Goal: Information Seeking & Learning: Learn about a topic

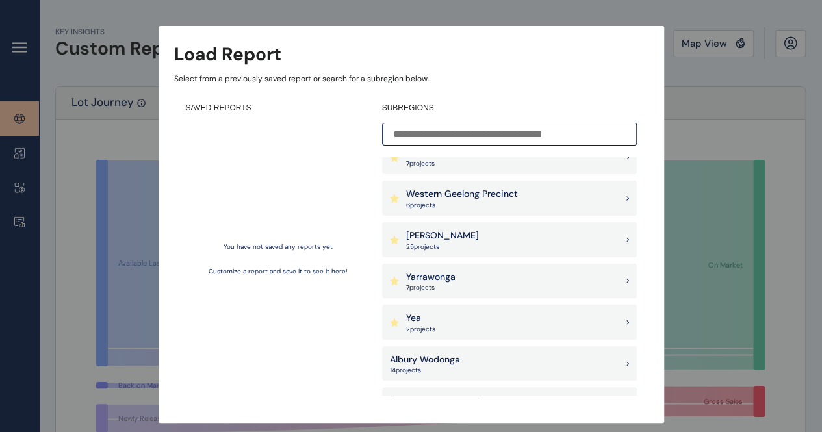
scroll to position [1393, 0]
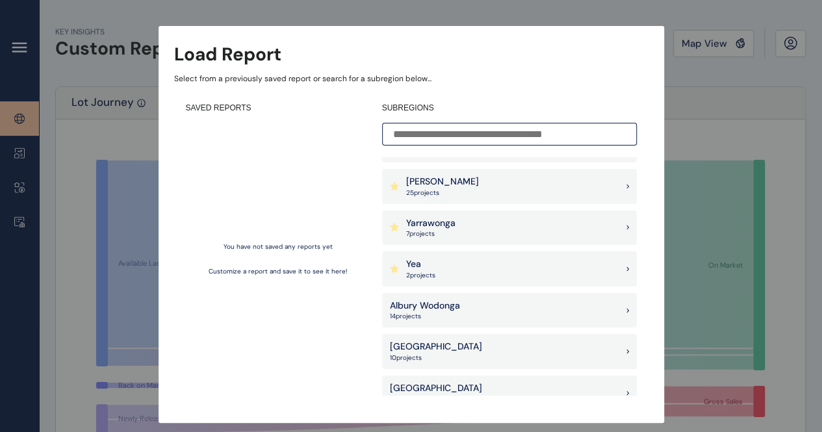
click at [790, 149] on div "Load Report Select from a previously saved report or search for a subregion bel…" at bounding box center [411, 198] width 822 height 397
click at [720, 48] on div "Load Report Select from a previously saved report or search for a subregion bel…" at bounding box center [411, 198] width 822 height 397
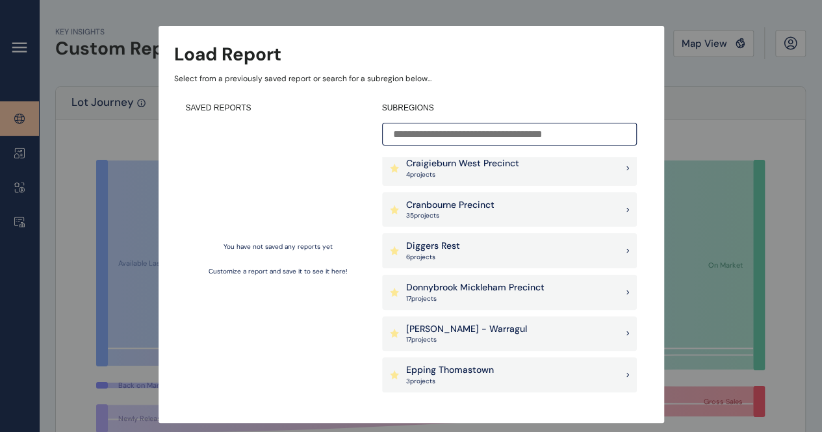
scroll to position [0, 0]
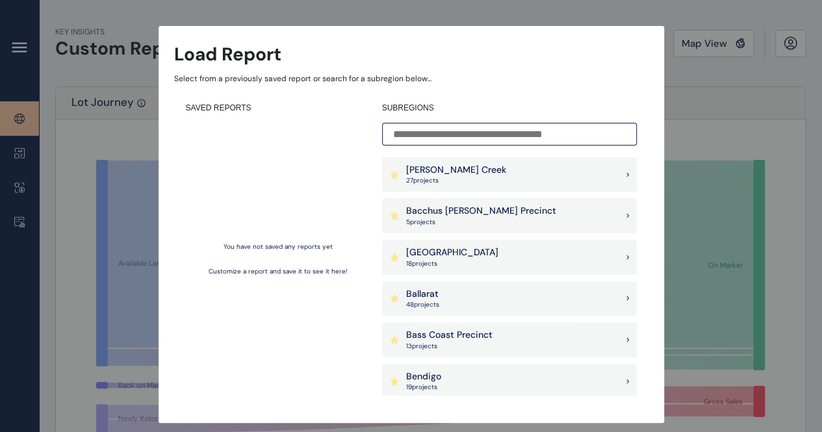
click at [482, 141] on input at bounding box center [509, 134] width 255 height 23
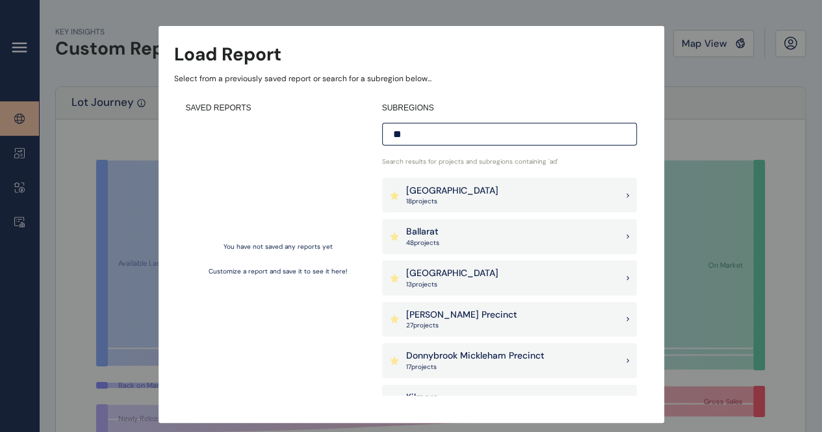
type input "*"
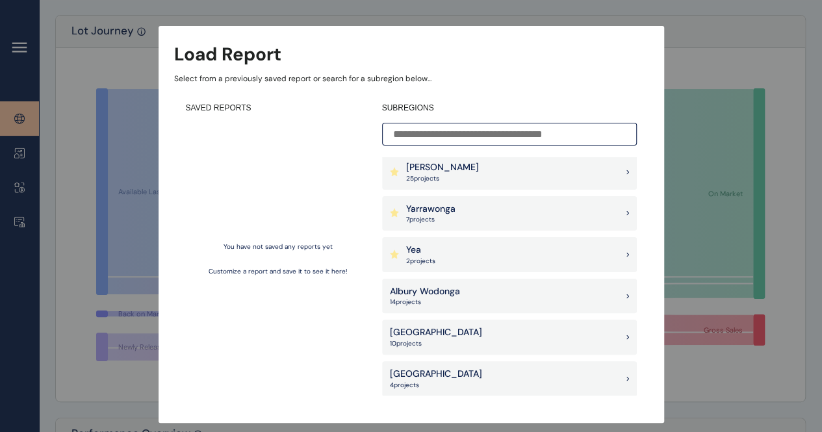
scroll to position [74, 0]
click at [626, 378] on icon at bounding box center [627, 378] width 2 height 3
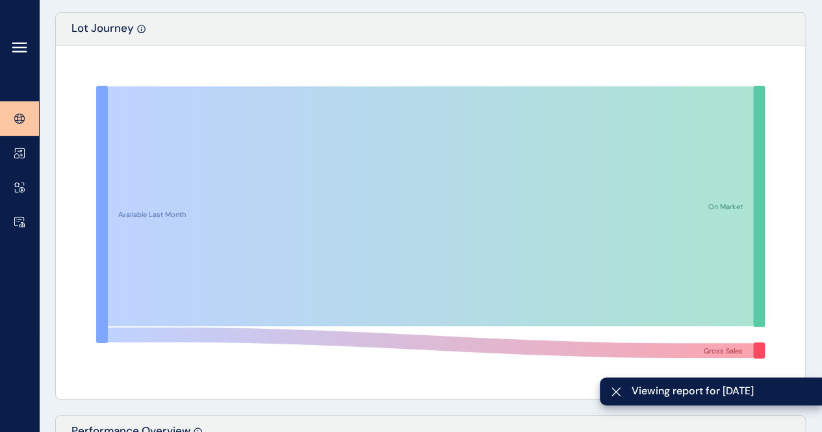
click at [19, 55] on icon at bounding box center [20, 48] width 16 height 16
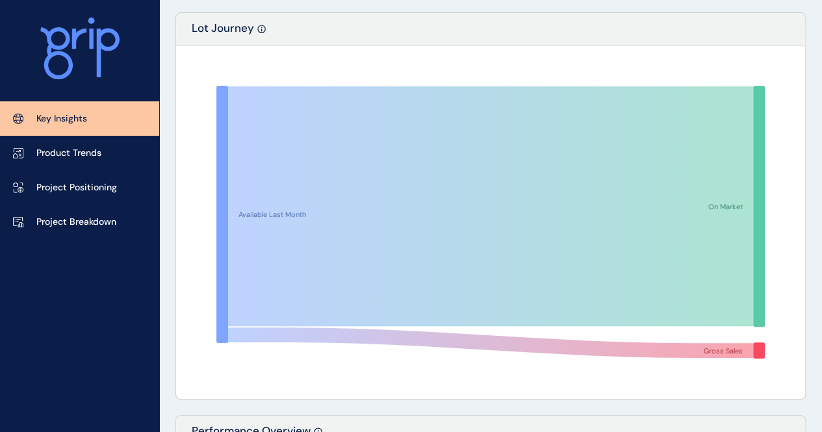
click at [55, 123] on p "Key Insights" at bounding box center [61, 118] width 51 height 13
click at [20, 121] on icon at bounding box center [18, 119] width 5 height 10
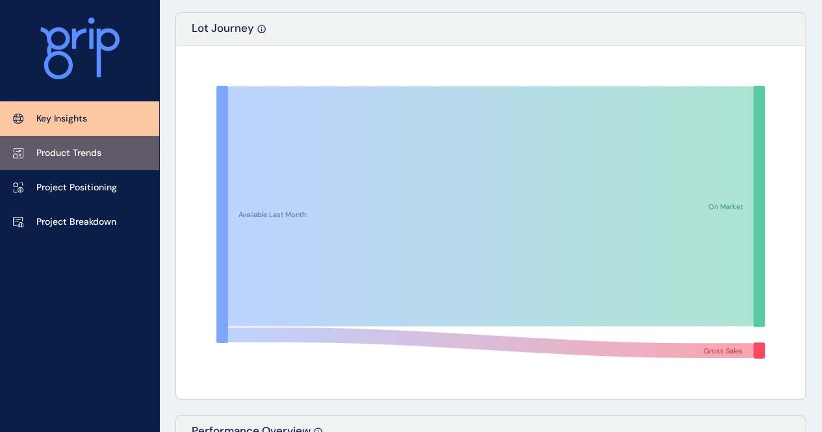
click at [23, 155] on icon at bounding box center [18, 153] width 9 height 10
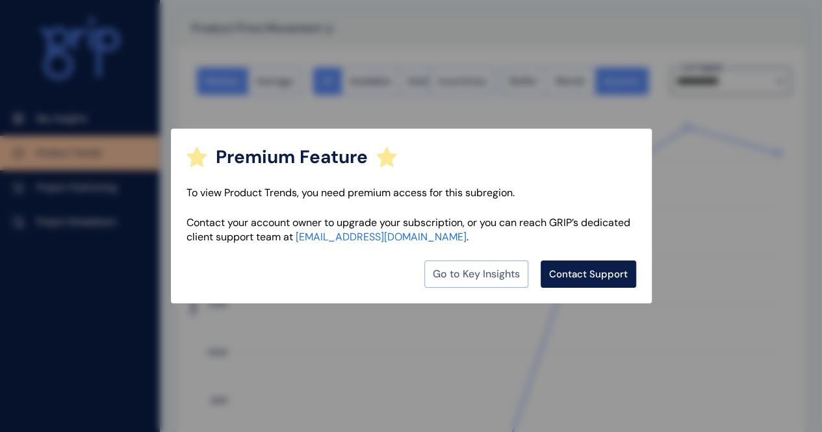
click at [500, 279] on link "Go to Key Insights" at bounding box center [476, 274] width 104 height 27
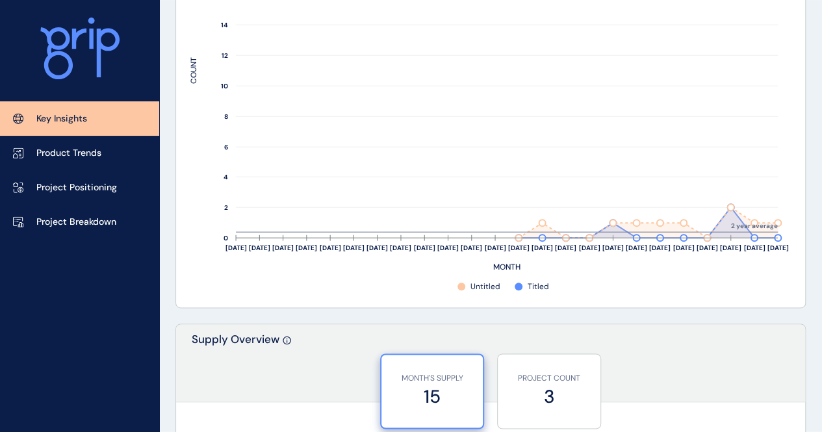
scroll to position [322, 0]
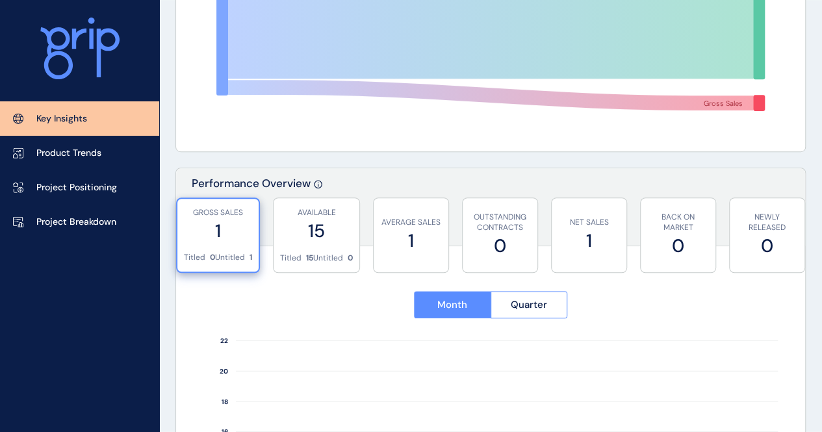
click at [63, 161] on link "Product Trends" at bounding box center [79, 153] width 159 height 34
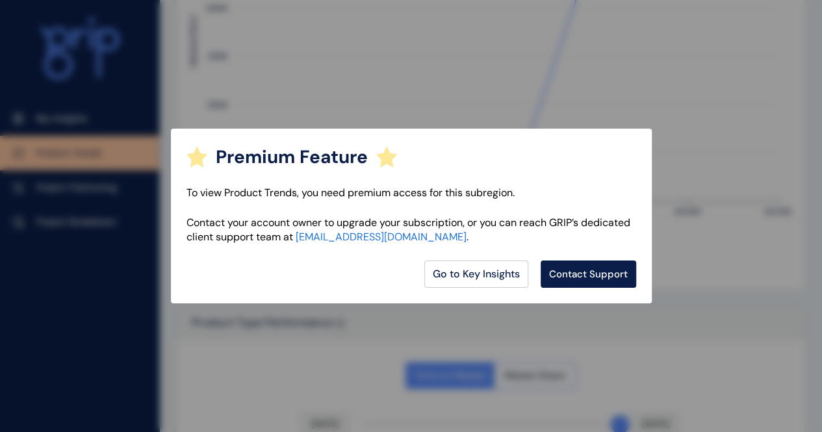
click at [751, 308] on div "Premium Feature To view Product Trends, you need premium access for this subreg…" at bounding box center [411, 216] width 822 height 432
click at [318, 361] on div "Premium Feature To view Product Trends, you need premium access for this subreg…" at bounding box center [411, 216] width 822 height 432
click at [507, 277] on link "Go to Key Insights" at bounding box center [476, 274] width 104 height 27
click at [487, 274] on link "Go to Key Insights" at bounding box center [476, 274] width 104 height 27
click at [498, 267] on link "Go to Key Insights" at bounding box center [476, 274] width 104 height 27
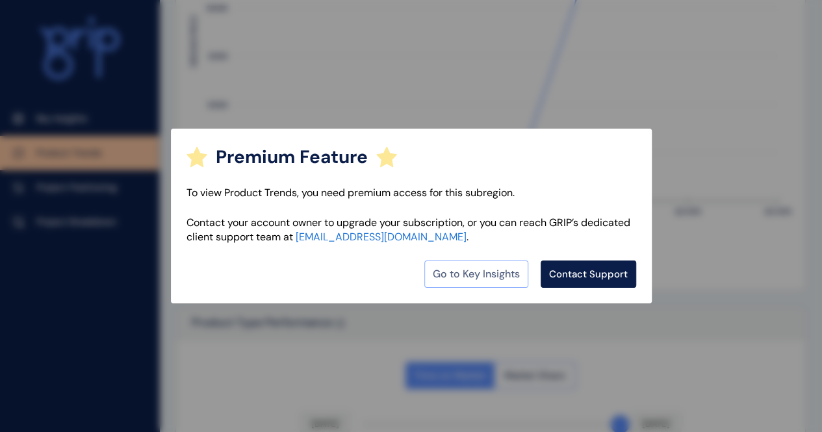
click at [491, 269] on link "Go to Key Insights" at bounding box center [476, 274] width 104 height 27
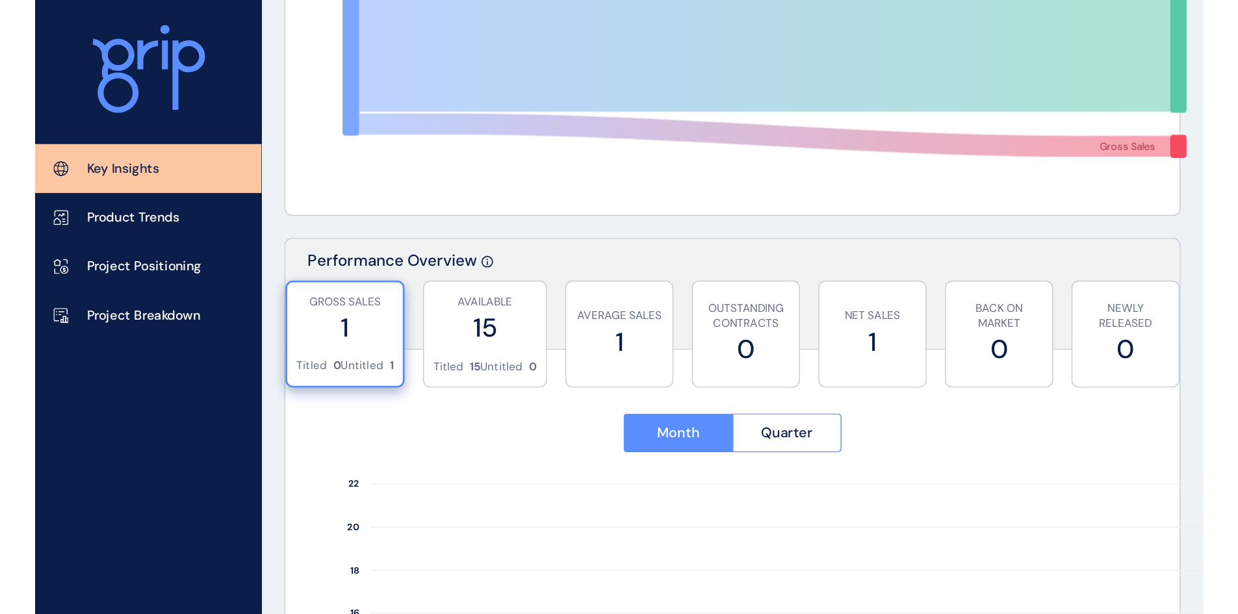
scroll to position [322, 0]
